Goal: Go to known website: Access a specific website the user already knows

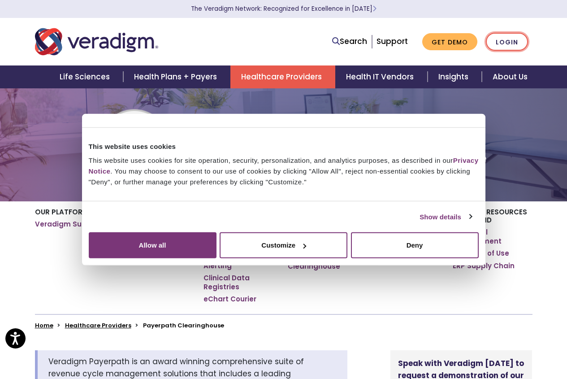
click at [510, 42] on link "Login" at bounding box center [507, 42] width 42 height 18
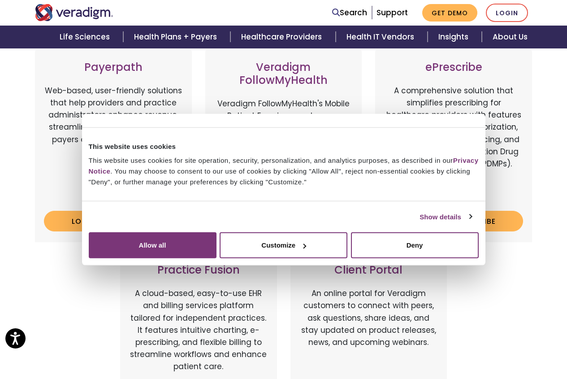
scroll to position [90, 0]
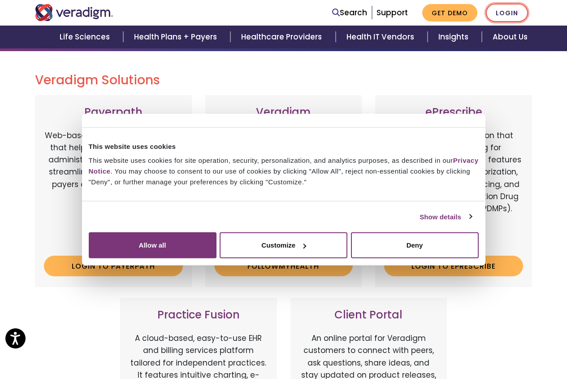
click at [498, 13] on link "Login" at bounding box center [507, 13] width 42 height 18
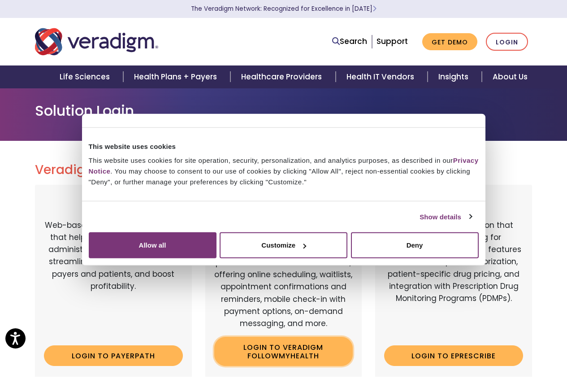
scroll to position [135, 0]
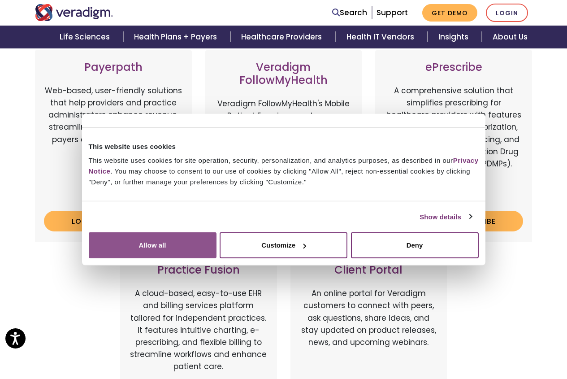
click at [217, 258] on button "Allow all" at bounding box center [153, 245] width 128 height 26
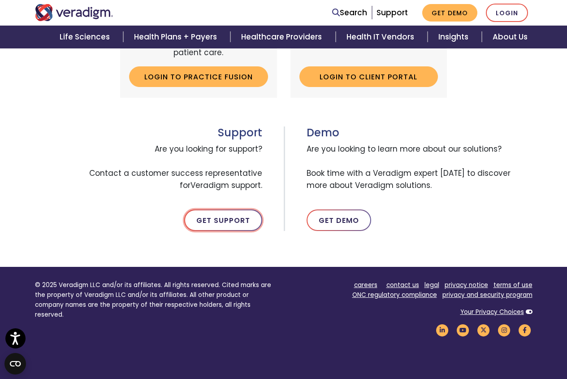
scroll to position [269, 0]
